Goal: Information Seeking & Learning: Compare options

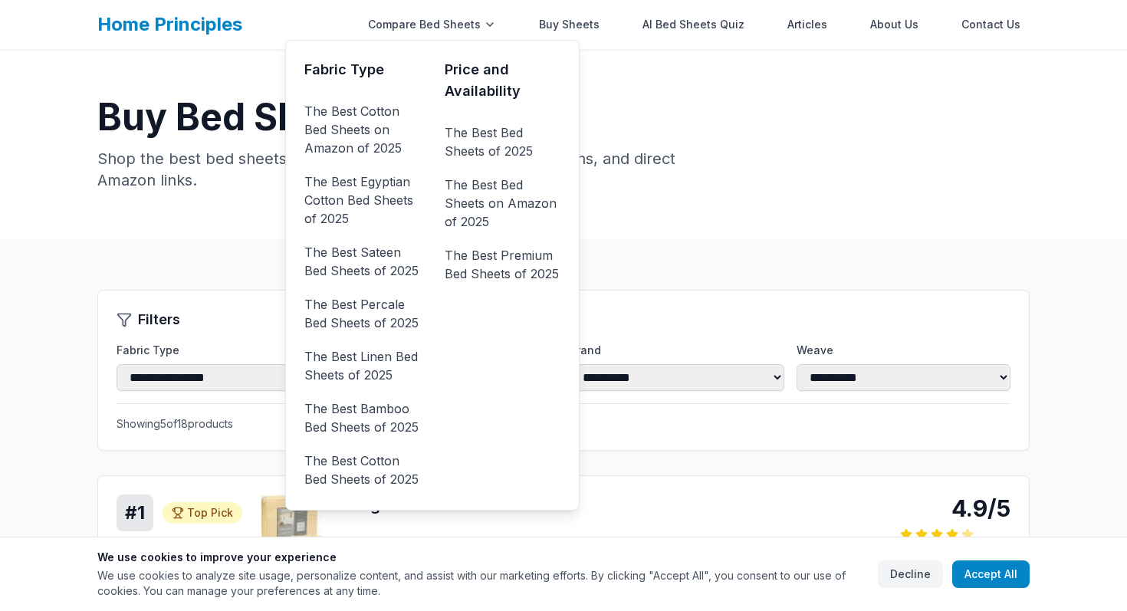
click at [380, 283] on ul "The Best Cotton Bed Sheets on Amazon of 2025 The Best Egyptian Cotton Bed Sheet…" at bounding box center [362, 295] width 116 height 393
click at [380, 301] on link "The Best Percale Bed Sheets of 2025" at bounding box center [362, 313] width 116 height 43
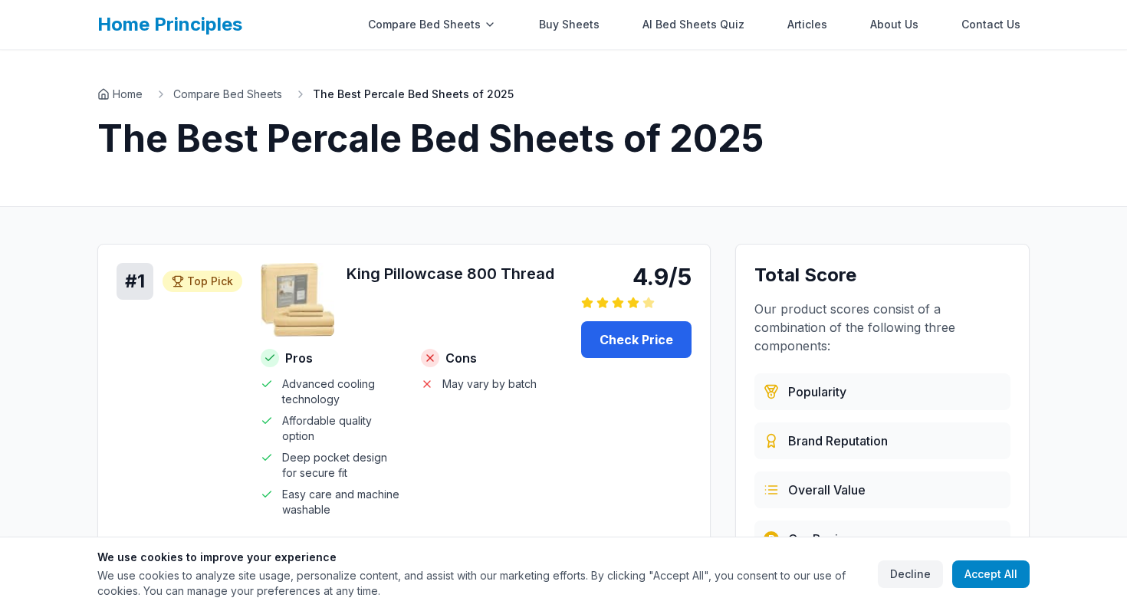
click at [313, 146] on h1 "The Best Percale Bed Sheets of 2025" at bounding box center [563, 138] width 932 height 37
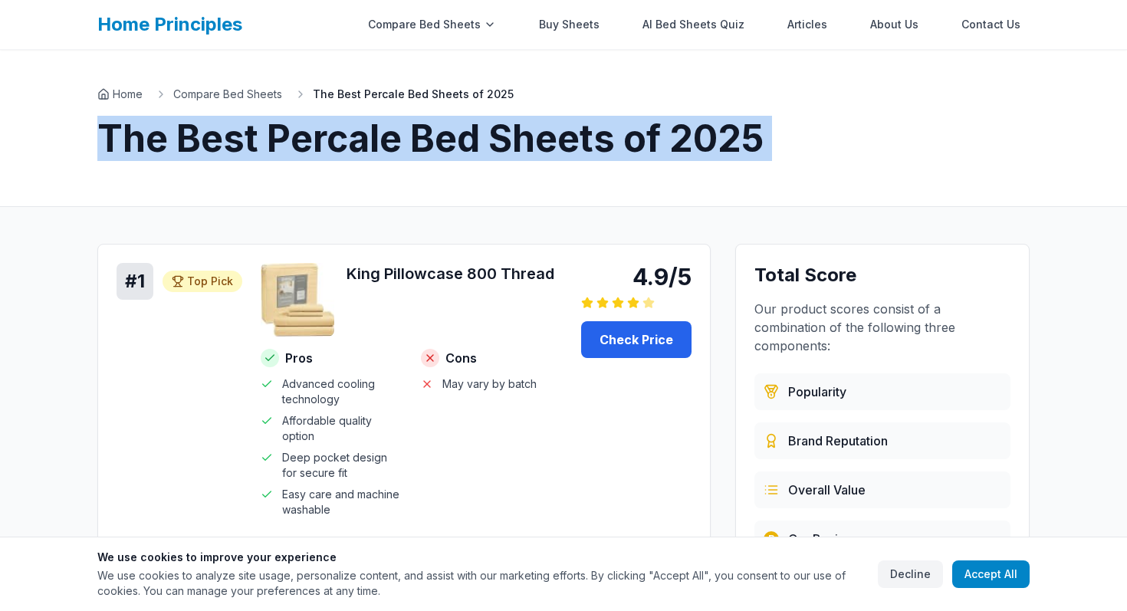
click at [313, 146] on h1 "The Best Percale Bed Sheets of 2025" at bounding box center [563, 138] width 932 height 37
copy h1 "The Best Percale Bed Sheets of 2025"
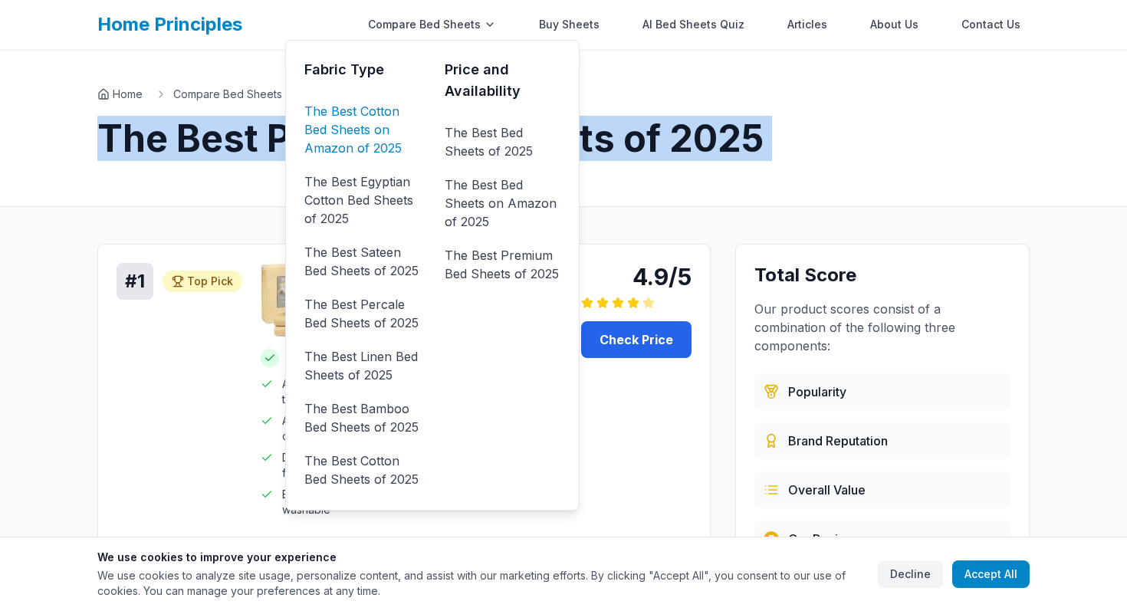
click at [382, 136] on link "The Best Cotton Bed Sheets on Amazon of 2025" at bounding box center [362, 129] width 116 height 61
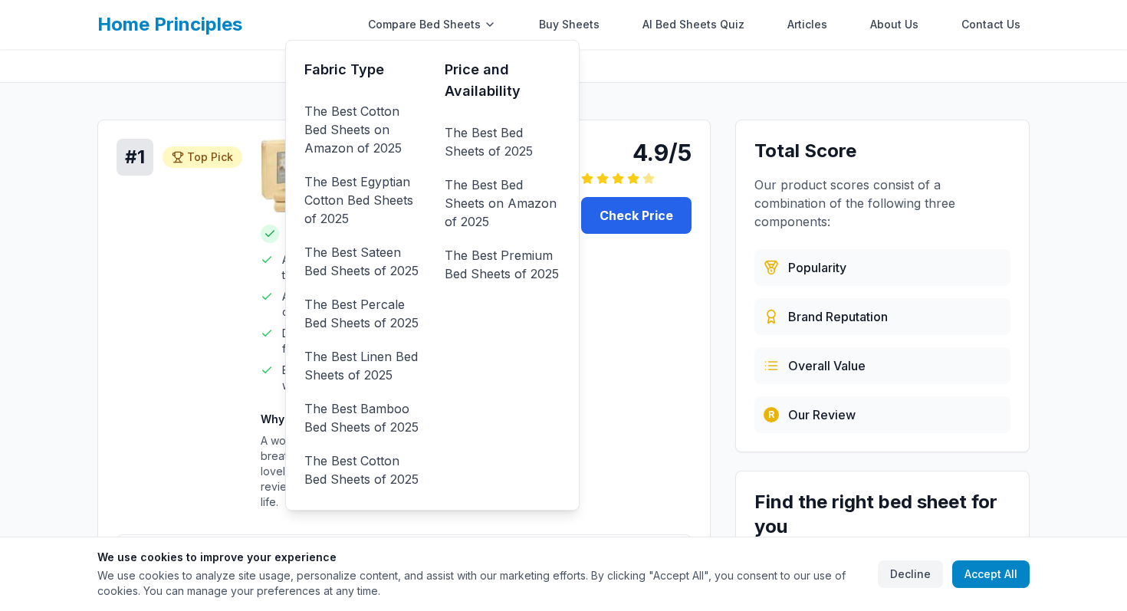
scroll to position [159, 0]
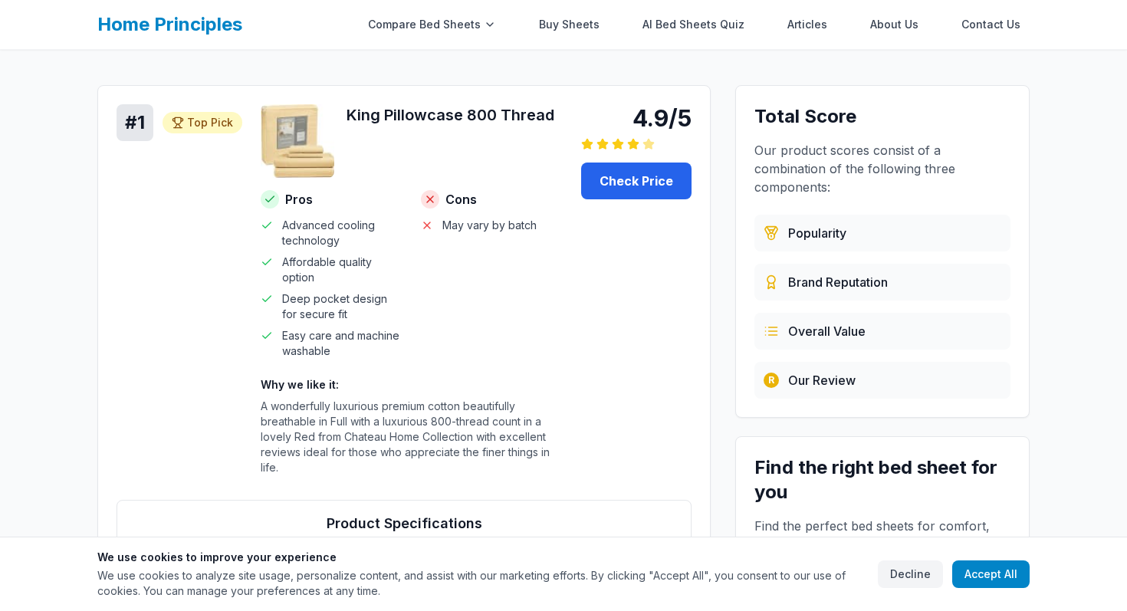
click at [610, 308] on div "# 1 Top Pick Top Pick 4.9/5 King Pillowcase 800 Thread Pros Advanced cooling te…" at bounding box center [404, 295] width 575 height 383
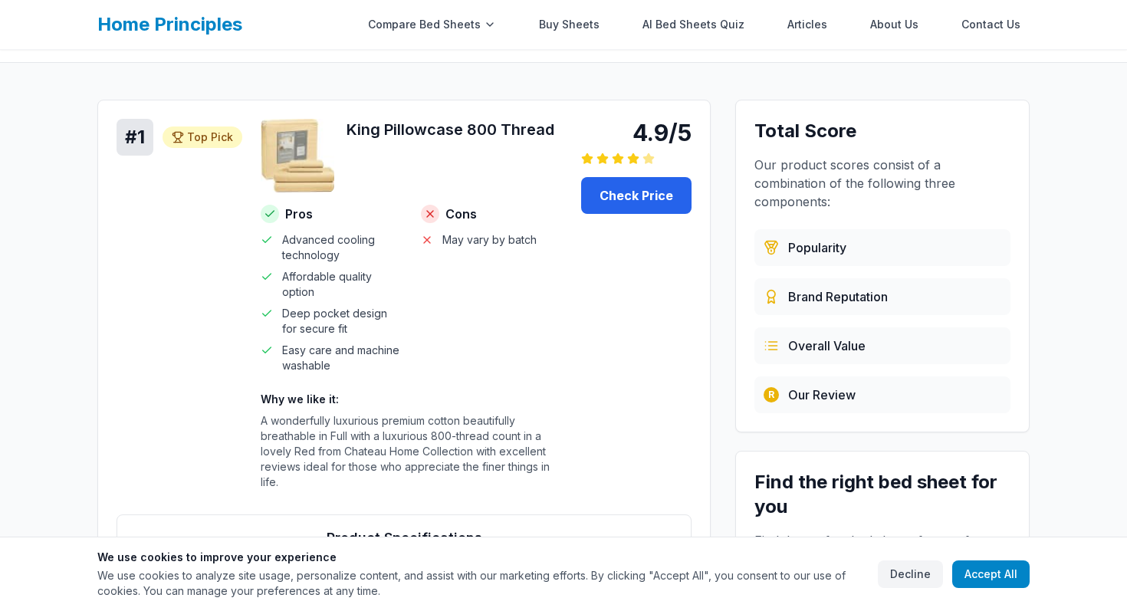
scroll to position [0, 0]
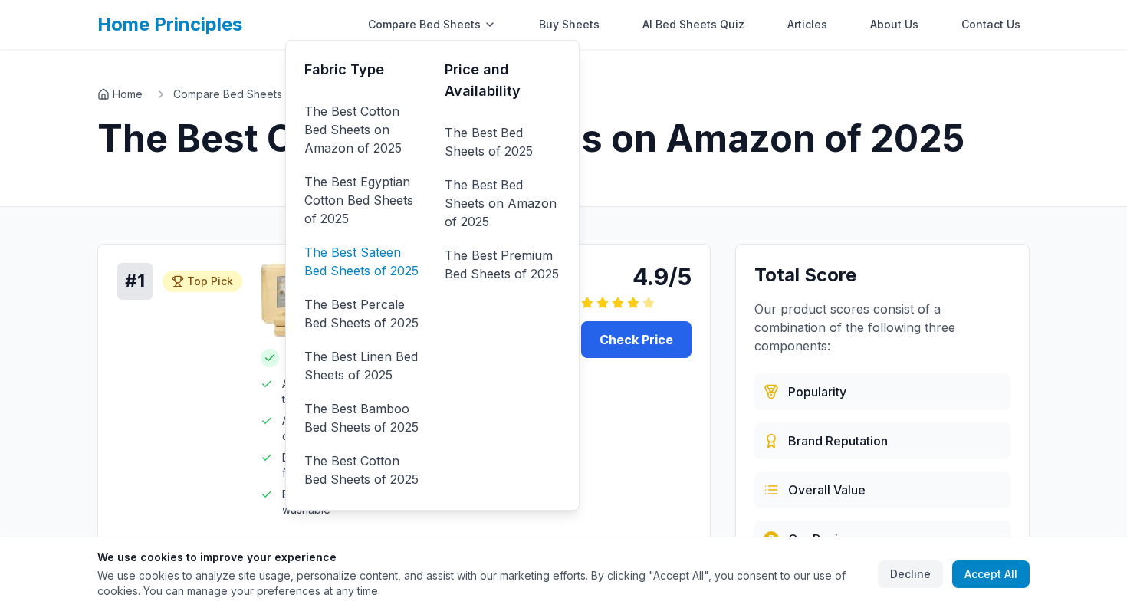
click at [357, 246] on link "The Best Sateen Bed Sheets of 2025" at bounding box center [362, 261] width 116 height 43
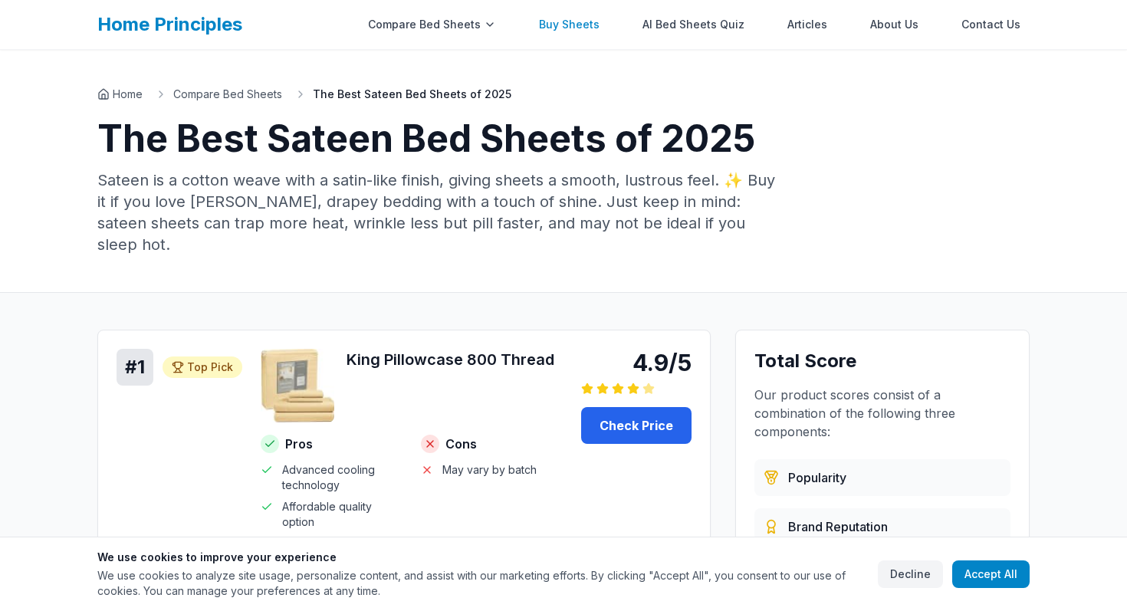
click at [587, 20] on link "Buy Sheets" at bounding box center [569, 24] width 79 height 31
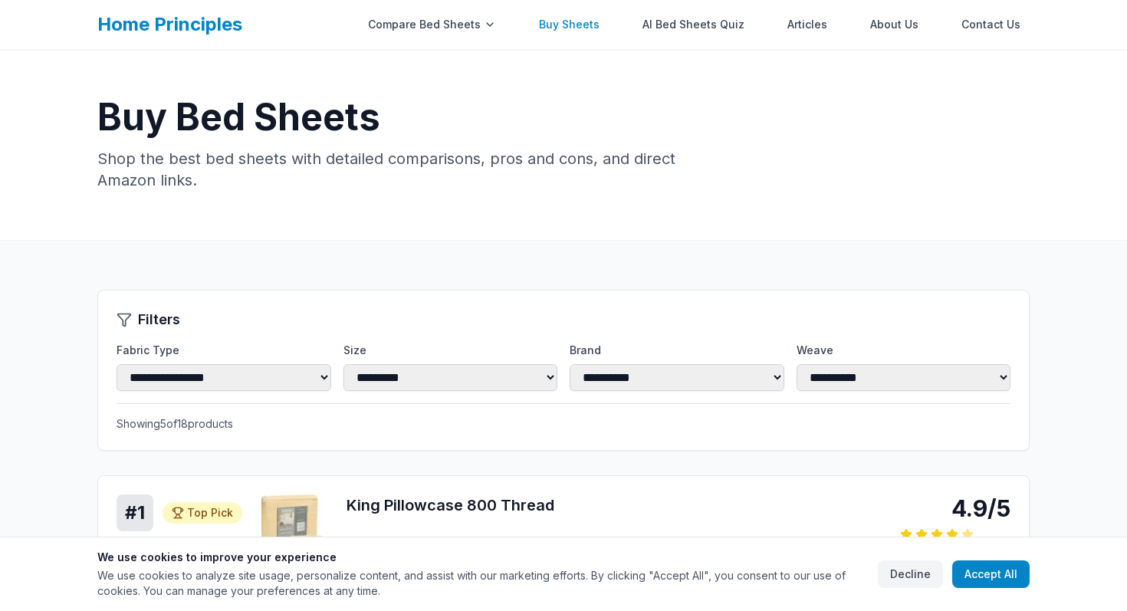
click at [587, 23] on link "Buy Sheets" at bounding box center [569, 24] width 79 height 31
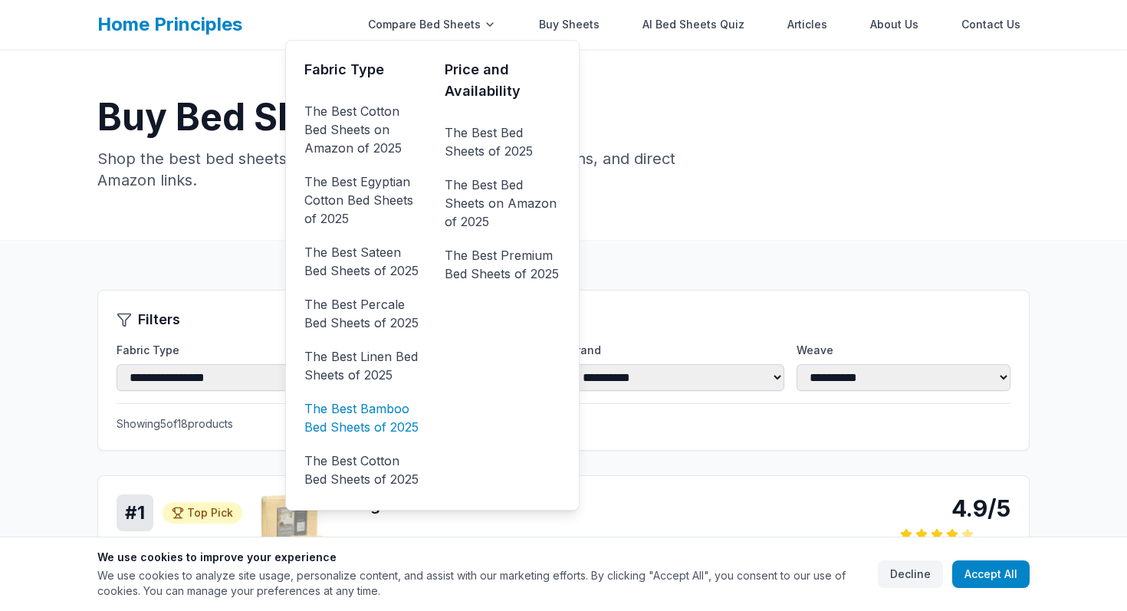
click at [355, 409] on link "The Best Bamboo Bed Sheets of 2025" at bounding box center [362, 417] width 116 height 43
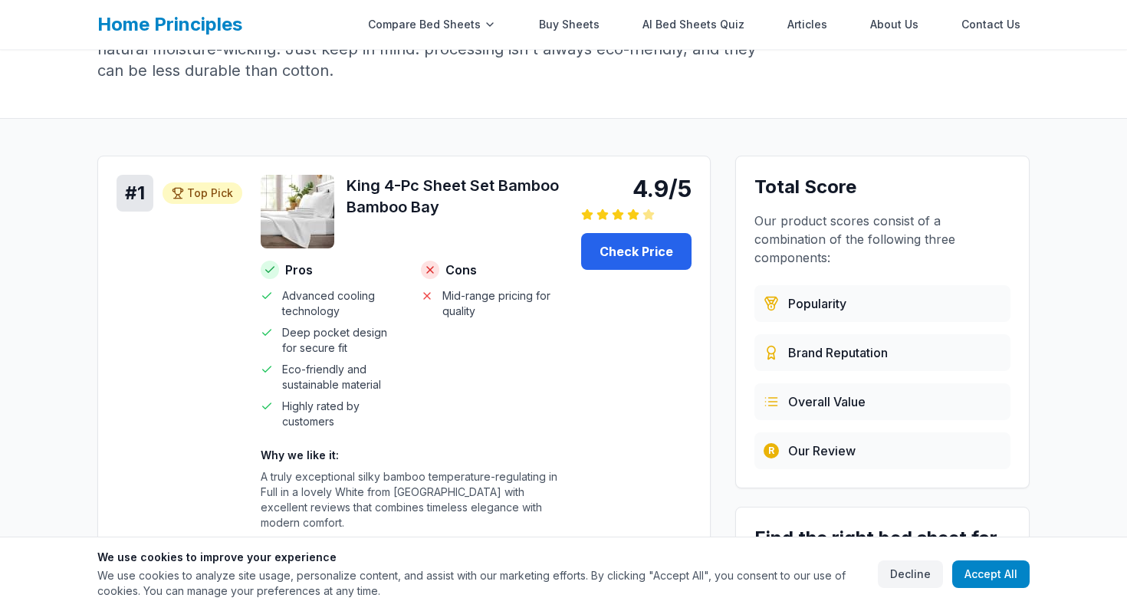
scroll to position [210, 0]
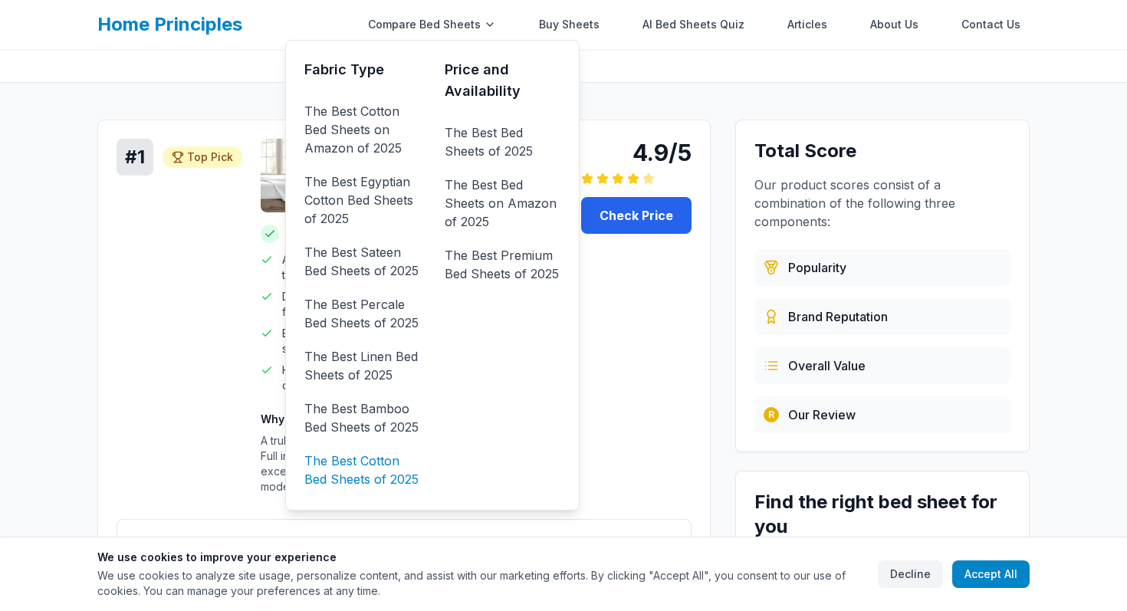
click at [386, 472] on link "The Best Cotton Bed Sheets of 2025" at bounding box center [362, 470] width 116 height 43
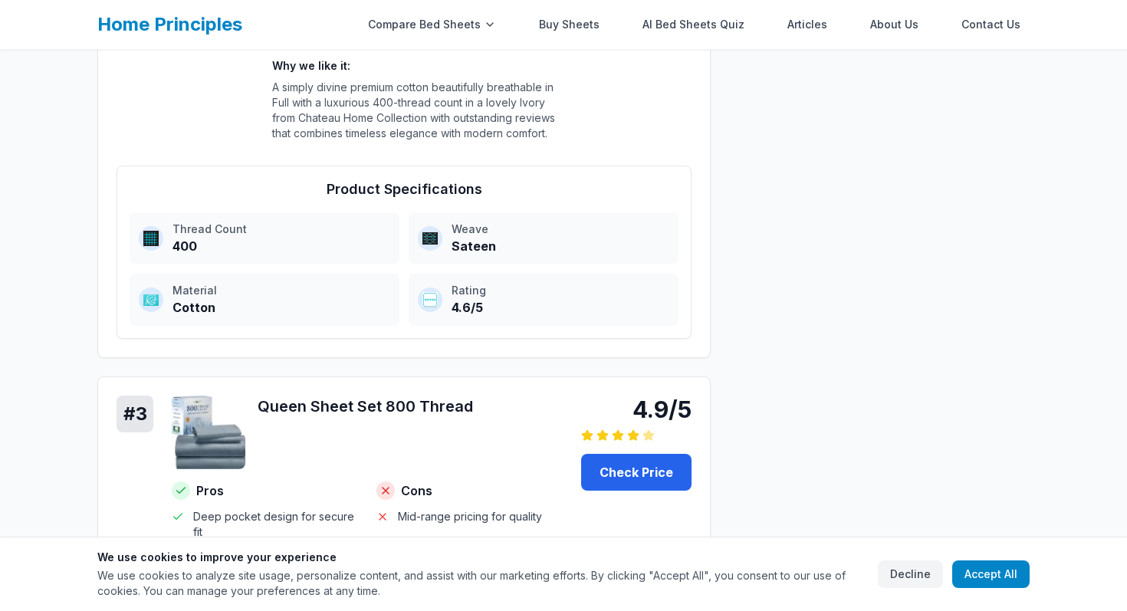
scroll to position [1403, 0]
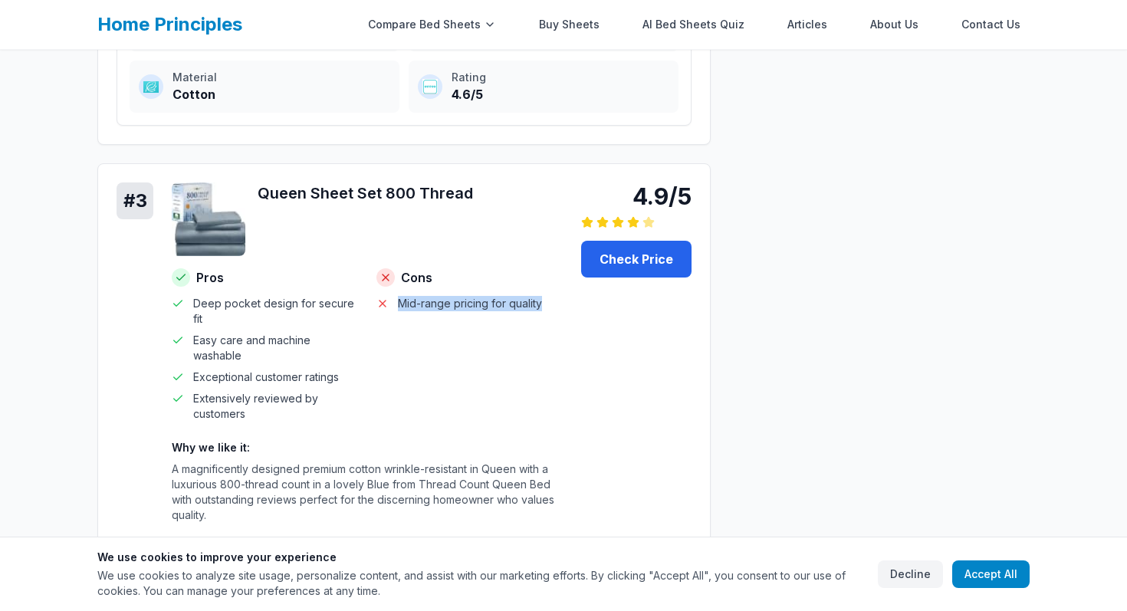
drag, startPoint x: 550, startPoint y: 309, endPoint x: 381, endPoint y: 309, distance: 168.7
click at [381, 309] on li "Mid-range pricing for quality" at bounding box center [470, 303] width 186 height 15
copy span "Mid-range pricing for quality"
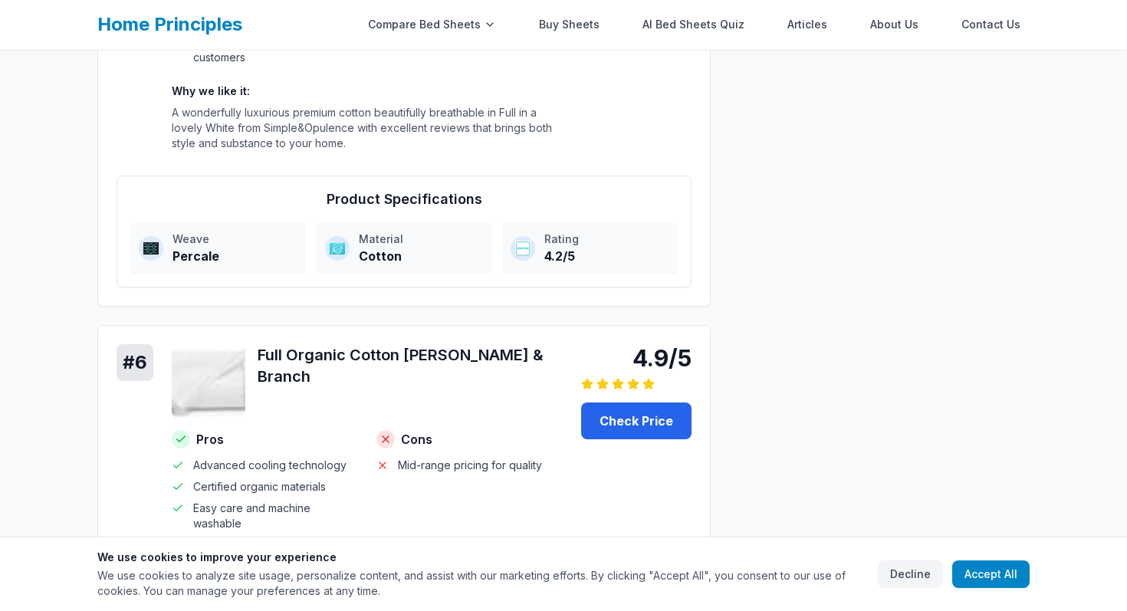
scroll to position [2948, 0]
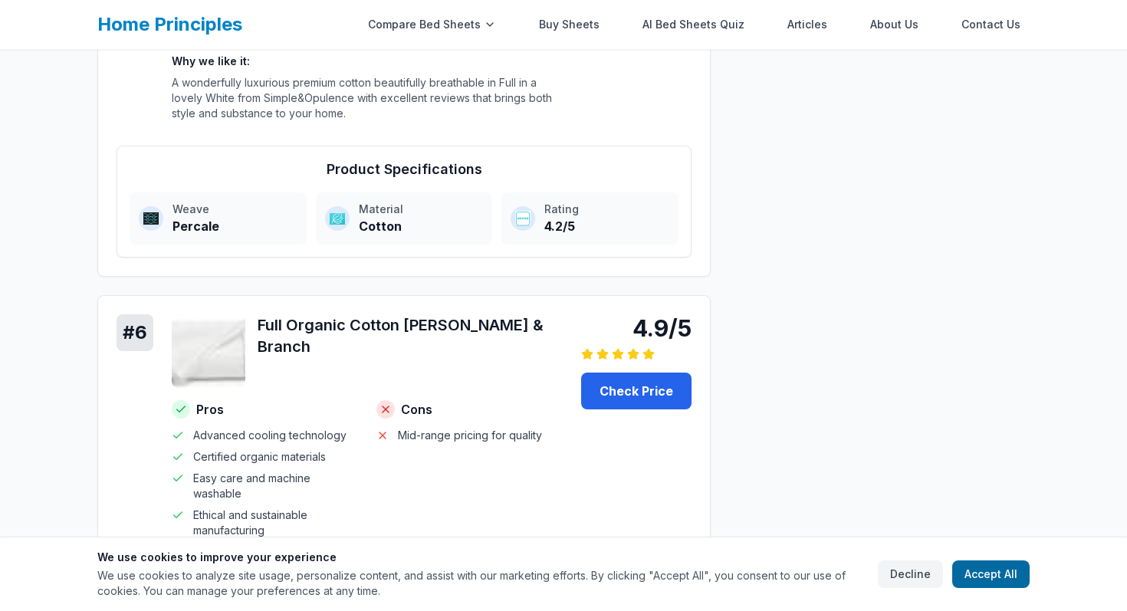
click at [992, 561] on button "Accept All" at bounding box center [990, 575] width 77 height 28
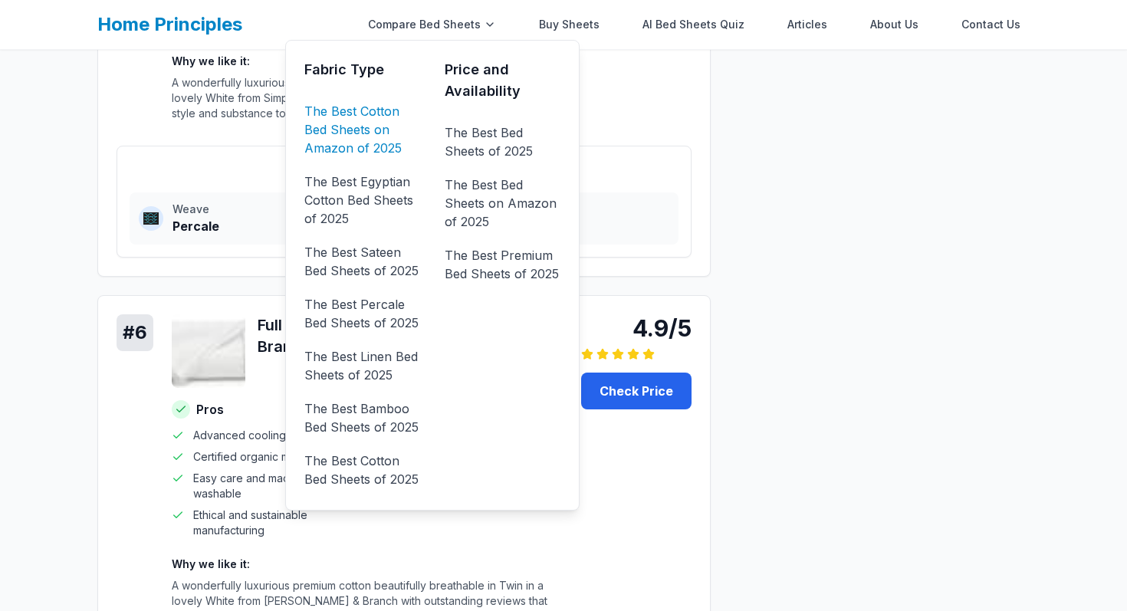
click at [385, 127] on link "The Best Cotton Bed Sheets on Amazon of 2025" at bounding box center [362, 129] width 116 height 61
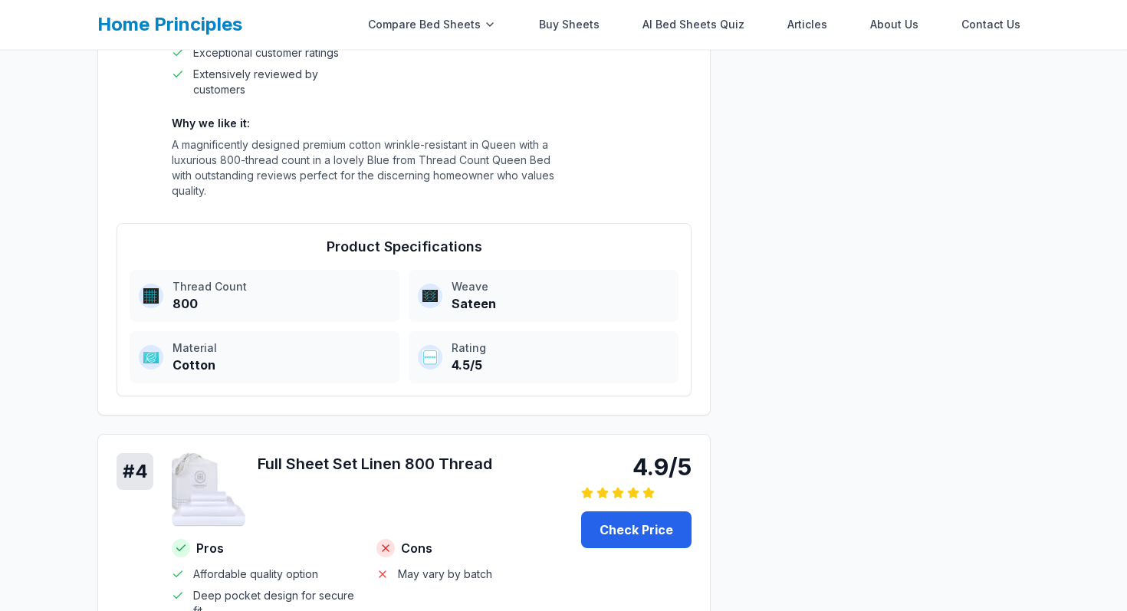
scroll to position [1436, 0]
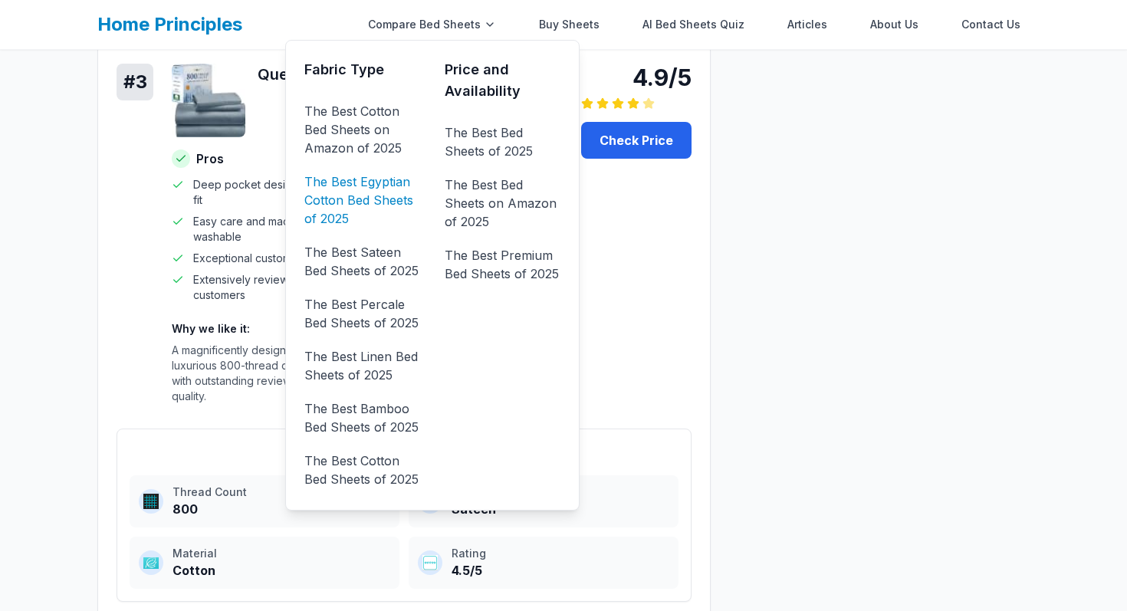
click at [355, 176] on link "The Best Egyptian Cotton Bed Sheets of 2025" at bounding box center [362, 199] width 116 height 61
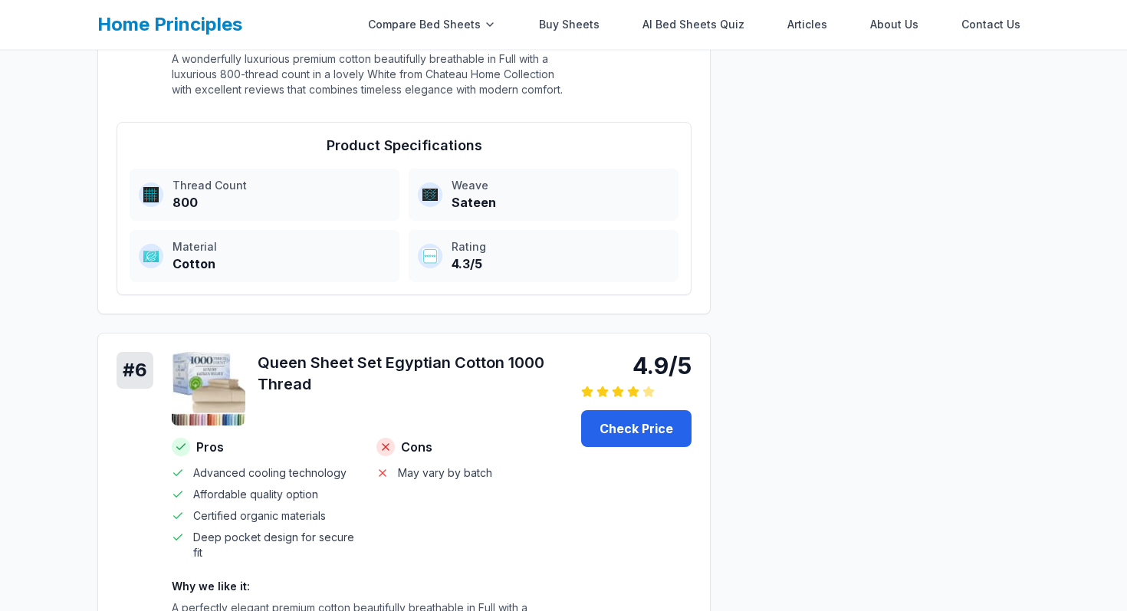
scroll to position [2672, 0]
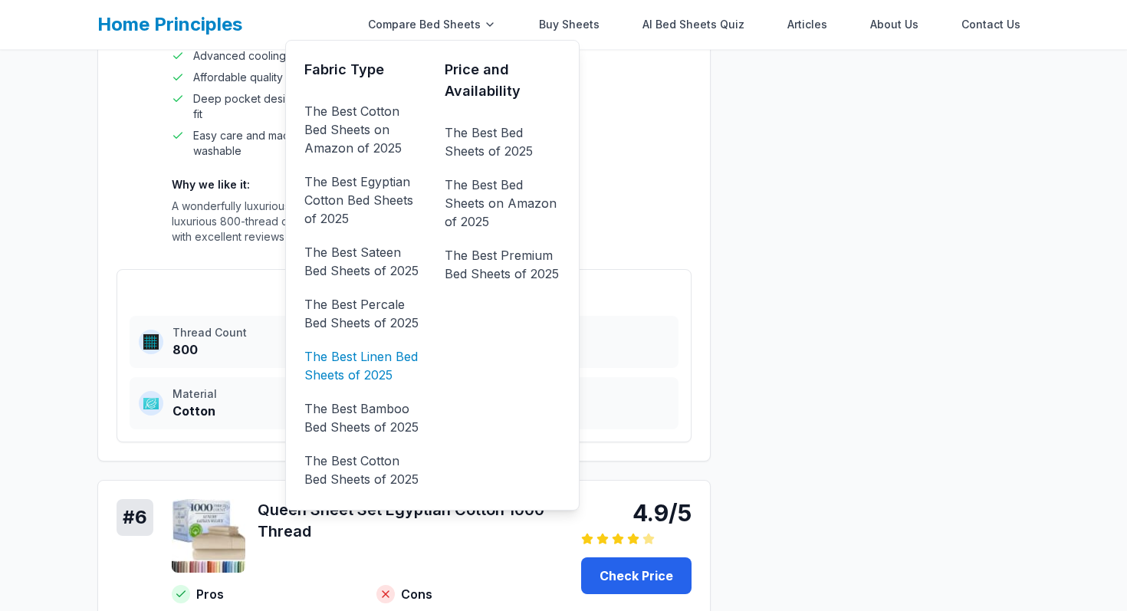
click at [378, 357] on link "The Best Linen Bed Sheets of 2025" at bounding box center [362, 365] width 116 height 43
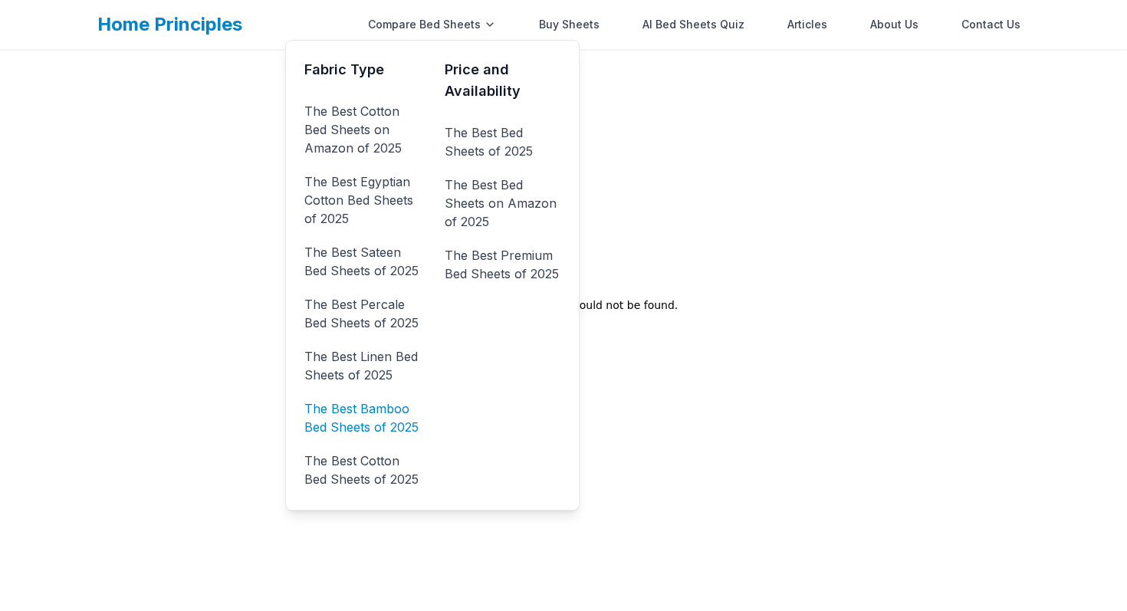
click at [397, 419] on link "The Best Bamboo Bed Sheets of 2025" at bounding box center [362, 417] width 116 height 43
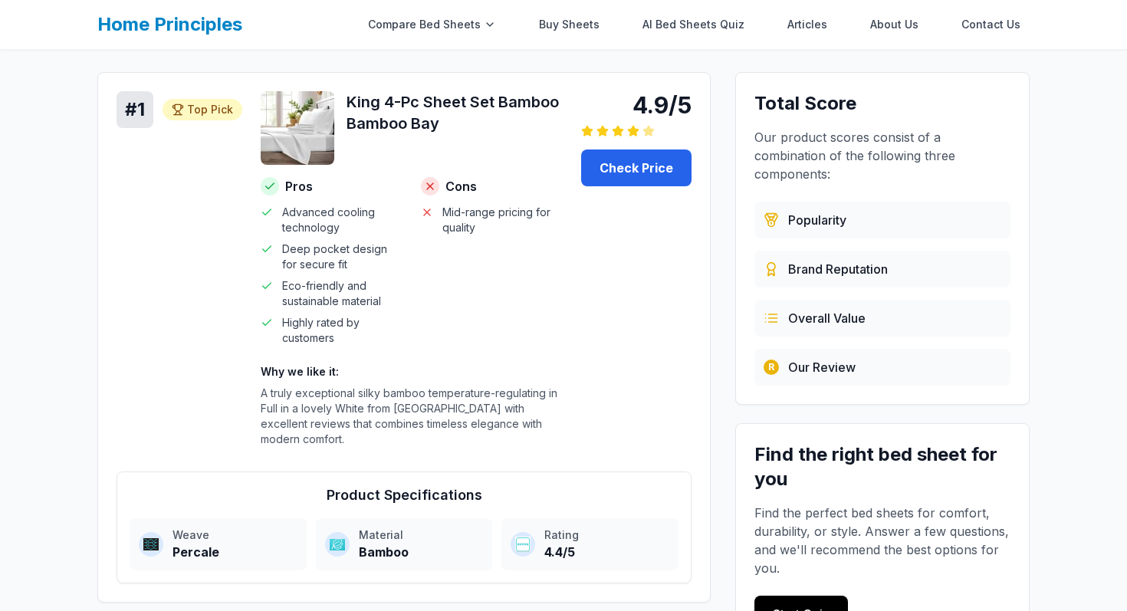
scroll to position [423, 0]
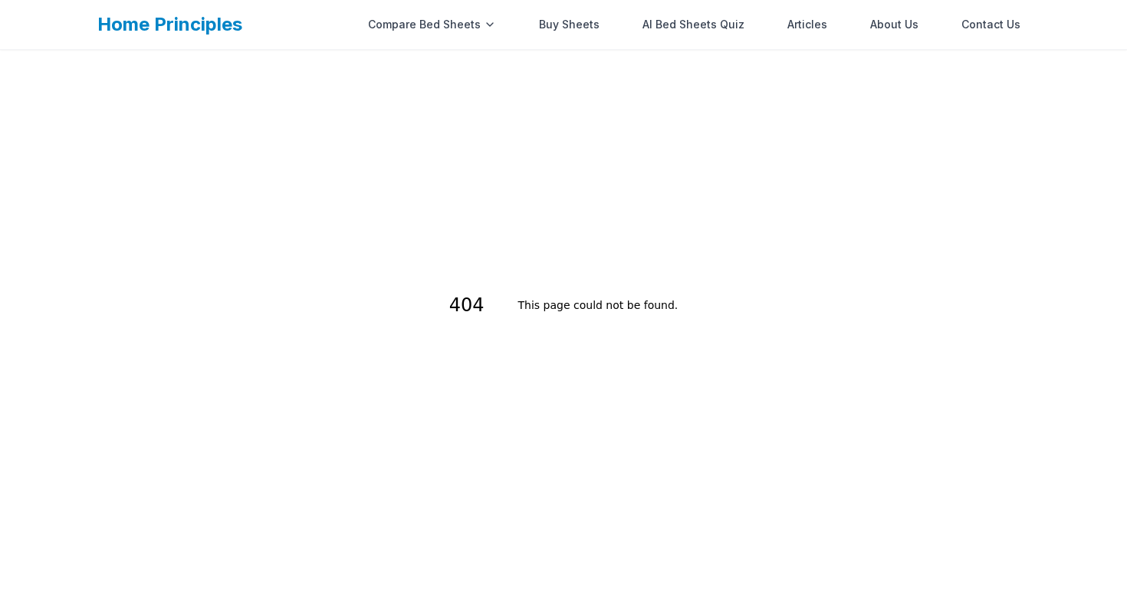
scroll to position [50, 0]
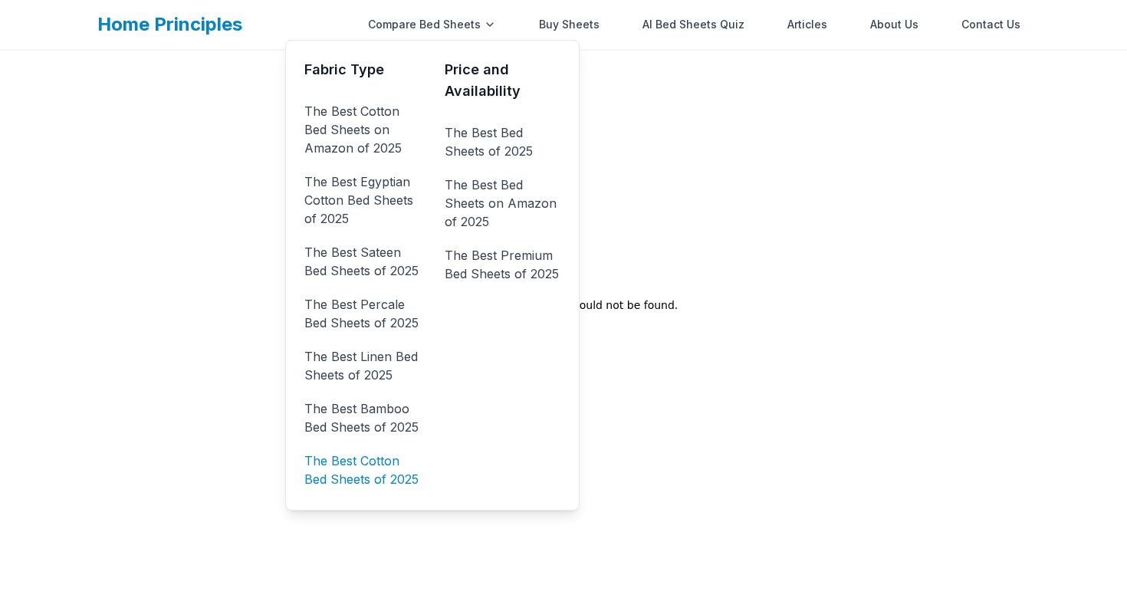
click at [401, 483] on link "The Best Cotton Bed Sheets of 2025" at bounding box center [362, 470] width 116 height 43
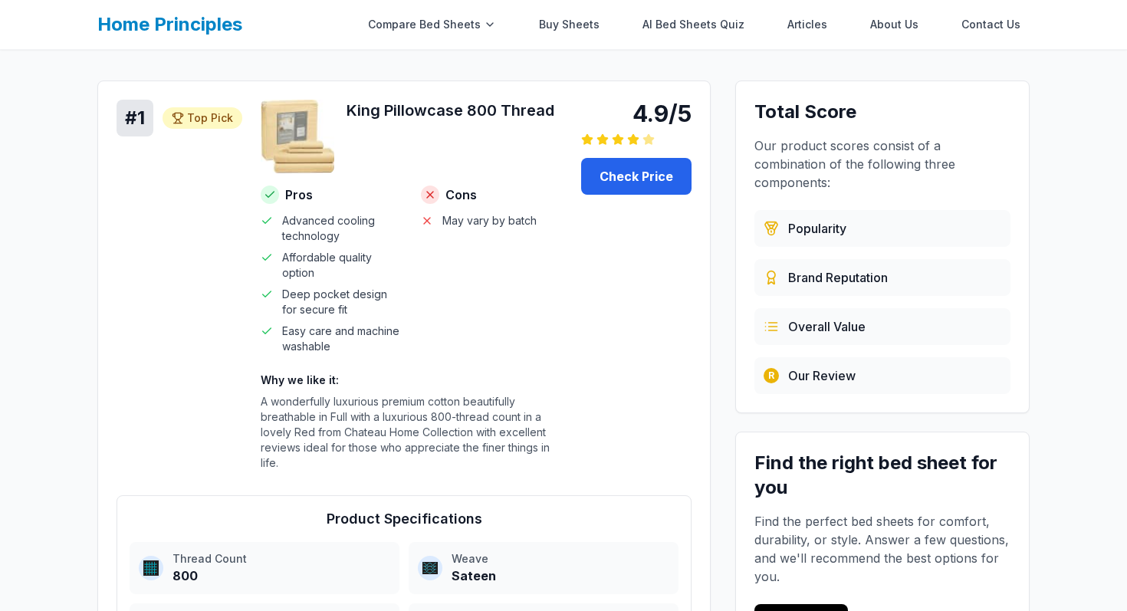
scroll to position [248, 0]
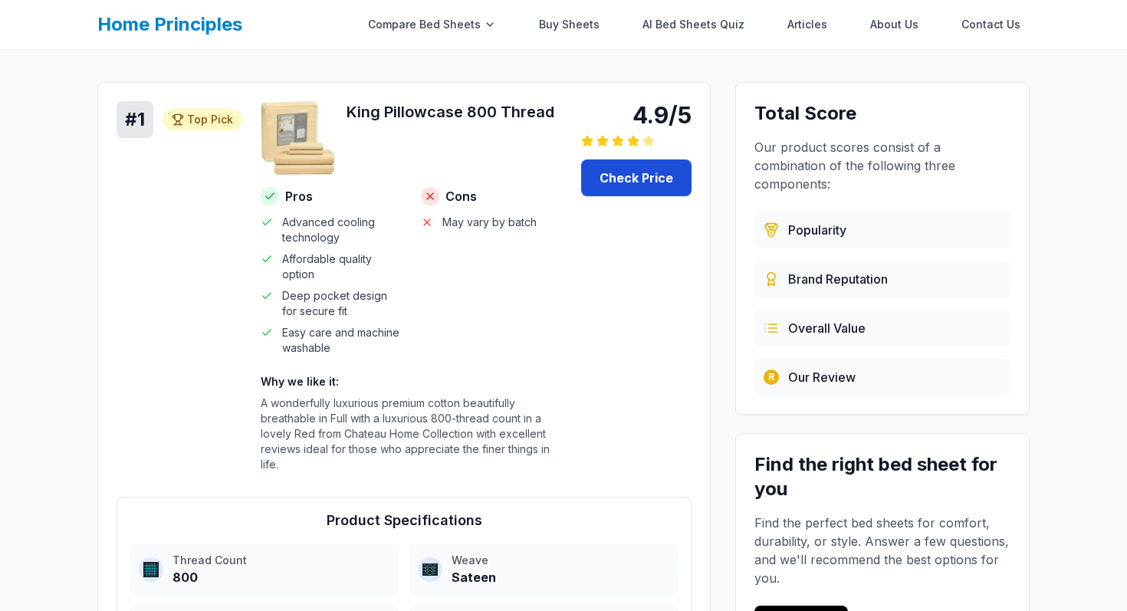
click at [617, 176] on link "Check Price" at bounding box center [636, 178] width 110 height 37
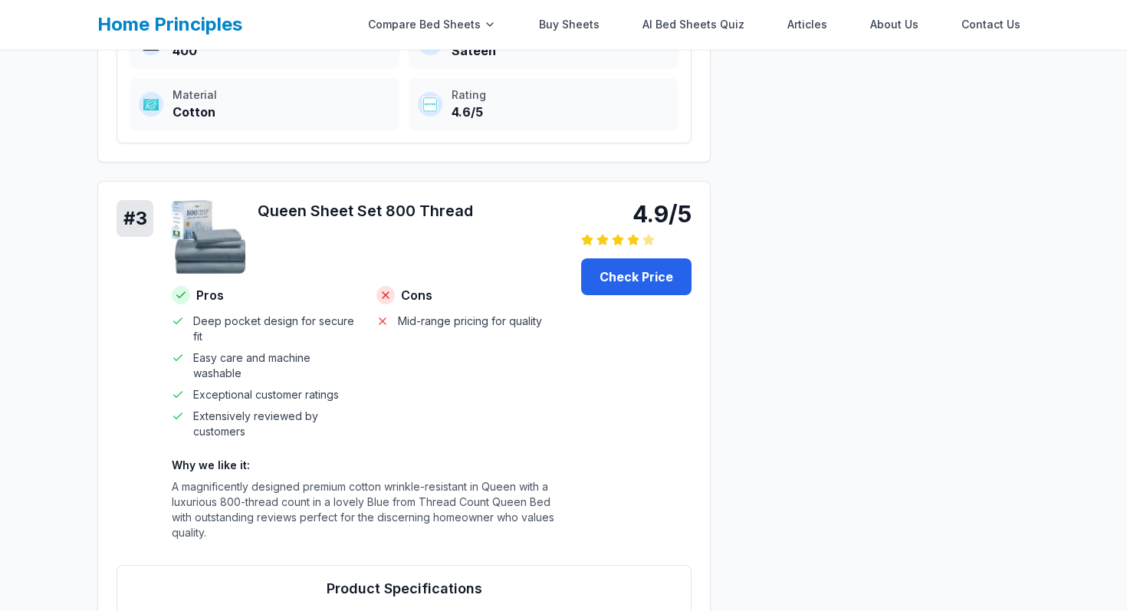
scroll to position [1419, 0]
